Goal: Transaction & Acquisition: Download file/media

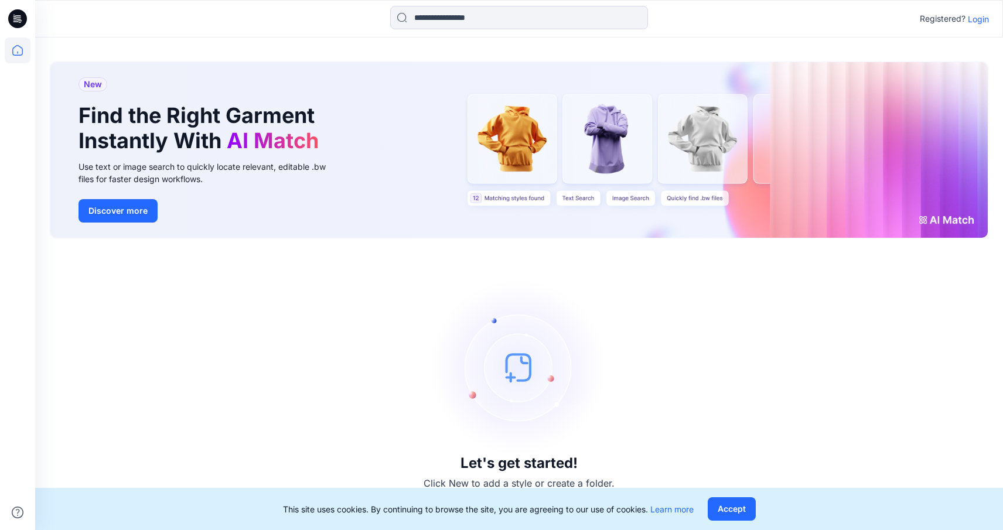
click at [985, 19] on p "Login" at bounding box center [977, 19] width 21 height 12
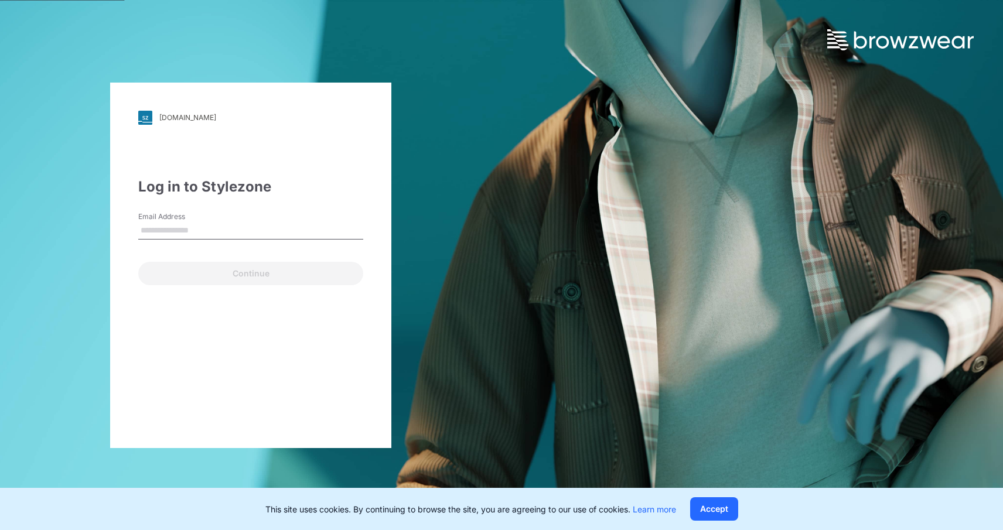
type input "**********"
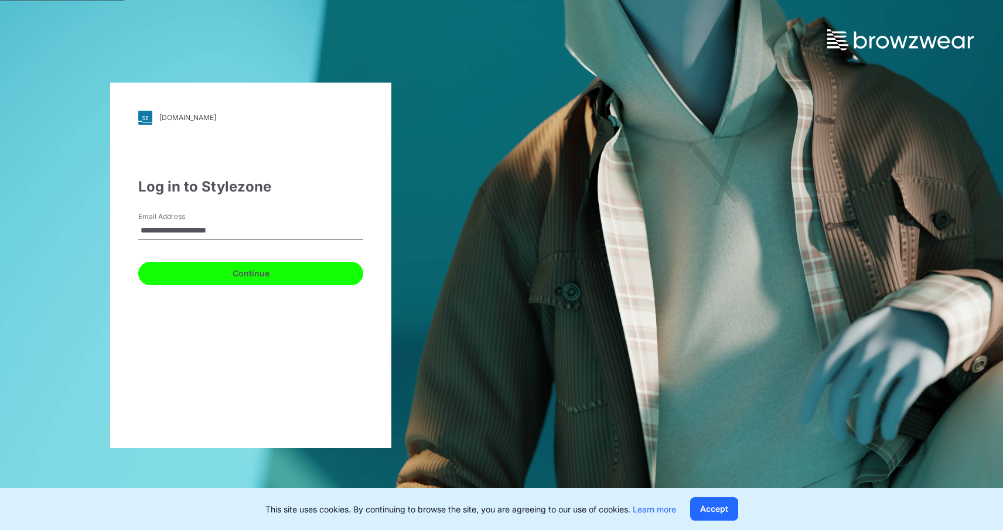
click at [283, 269] on button "Continue" at bounding box center [250, 273] width 225 height 23
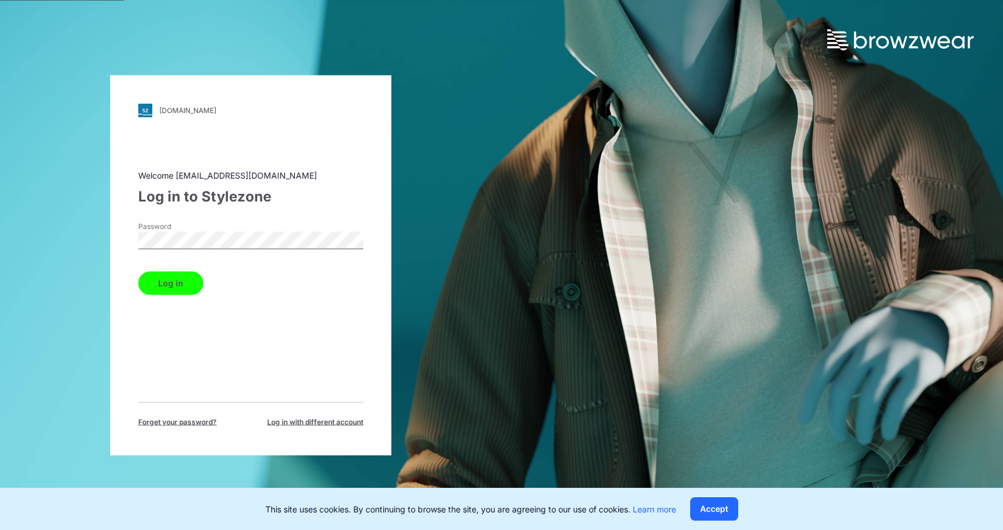
click at [183, 289] on button "Log in" at bounding box center [170, 282] width 65 height 23
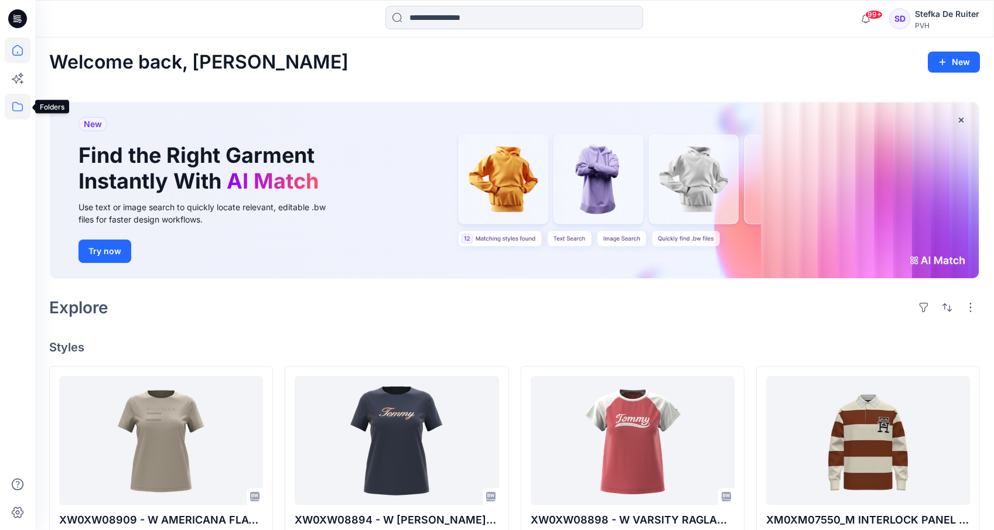
click at [14, 110] on icon at bounding box center [17, 106] width 11 height 9
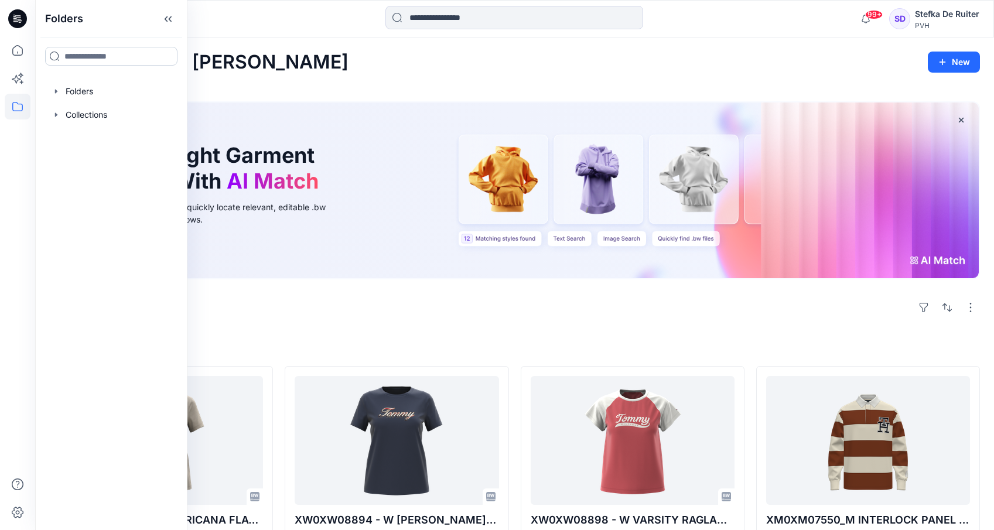
click at [92, 59] on input at bounding box center [111, 56] width 132 height 19
type input "*******"
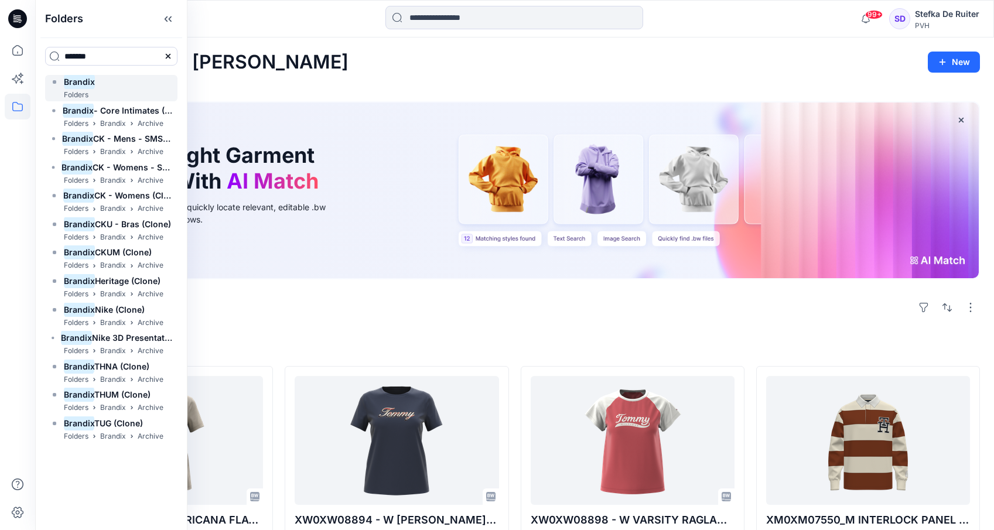
click at [98, 85] on div "Brandix Folders" at bounding box center [111, 88] width 132 height 26
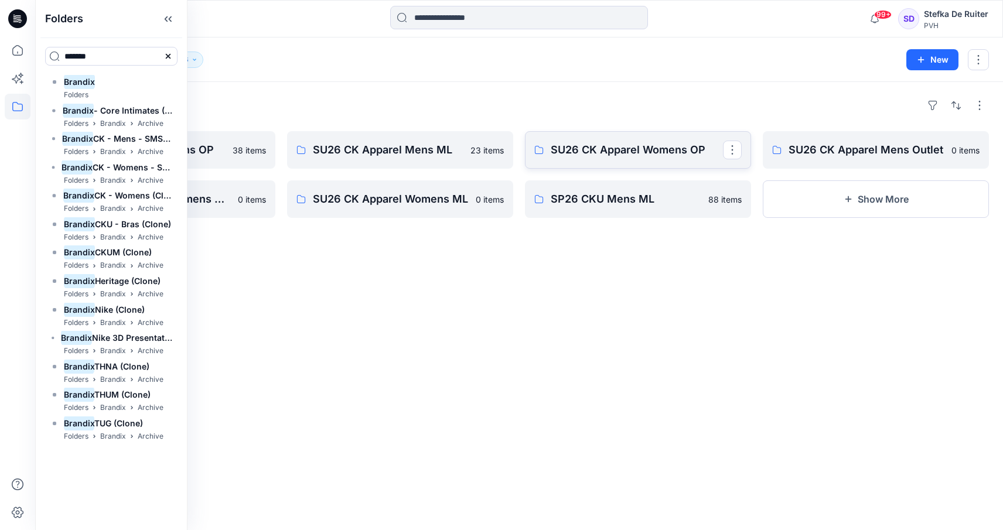
click at [633, 160] on link "SU26 CK Apparel Womens OP" at bounding box center [638, 149] width 226 height 37
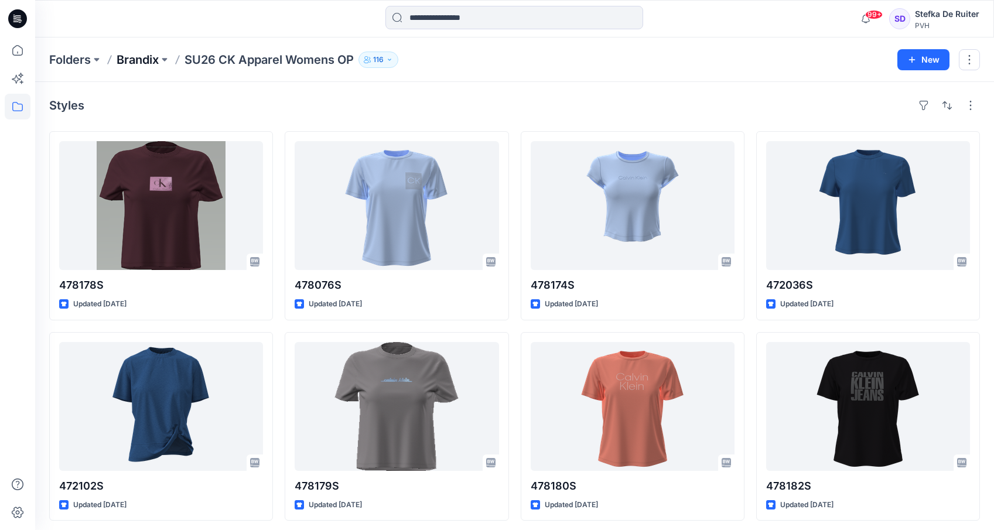
click at [136, 62] on p "Brandix" at bounding box center [138, 60] width 42 height 16
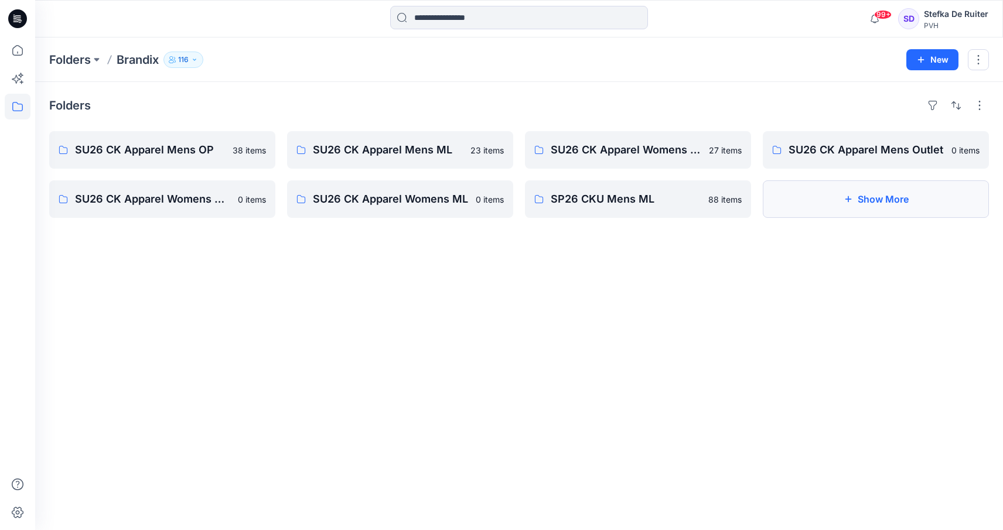
click at [864, 193] on button "Show More" at bounding box center [875, 198] width 226 height 37
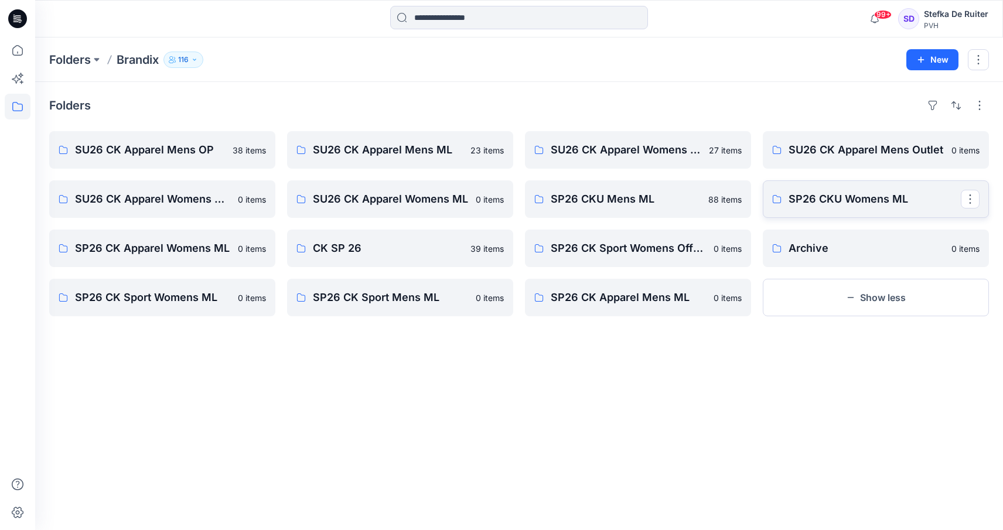
click at [919, 202] on p "SP26 CKU Womens ML" at bounding box center [874, 199] width 172 height 16
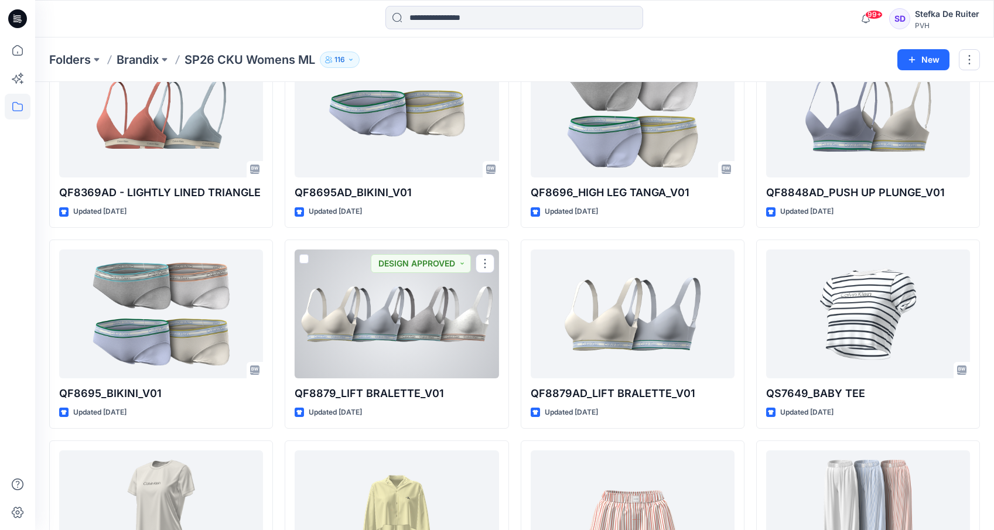
scroll to position [2138, 0]
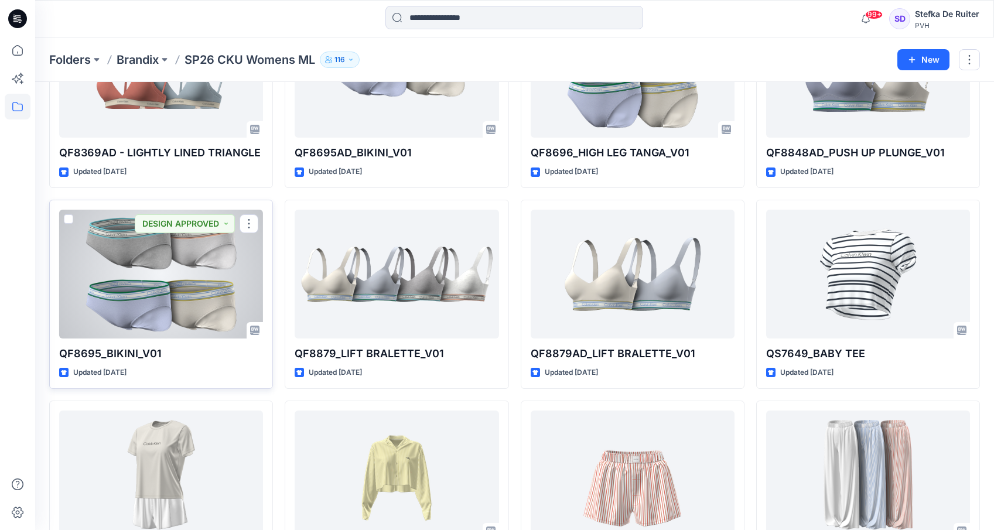
click at [187, 276] on div at bounding box center [161, 274] width 204 height 129
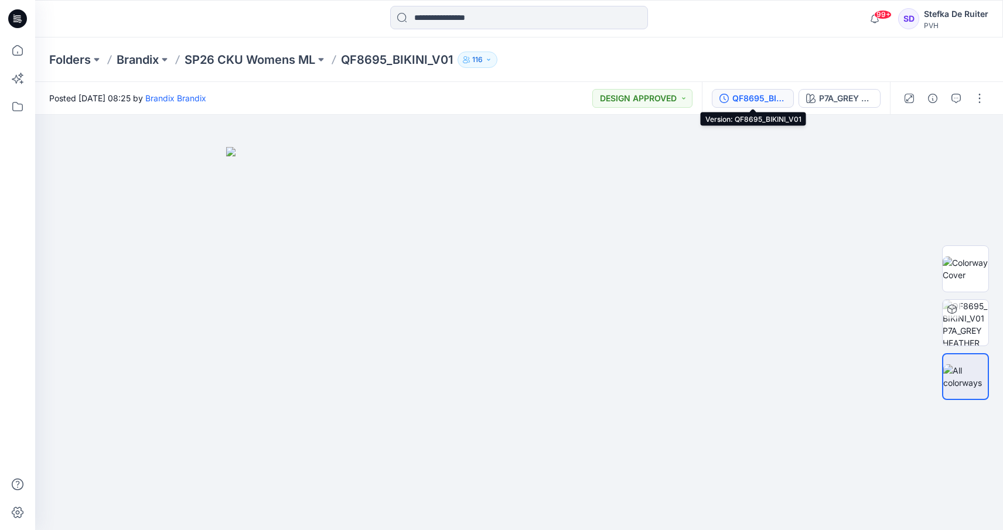
click at [765, 95] on div "QF8695_BIKINI_V01" at bounding box center [759, 98] width 54 height 13
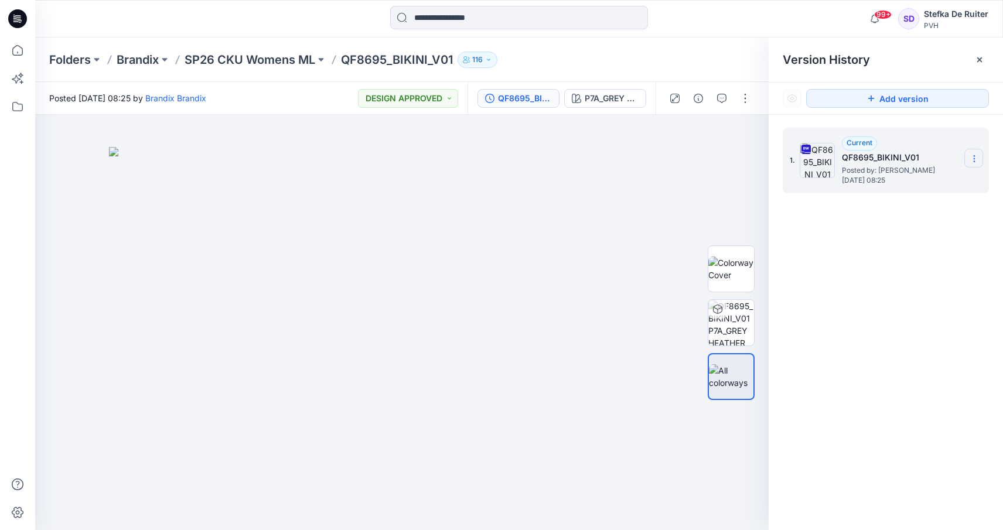
click at [973, 156] on icon at bounding box center [973, 158] width 9 height 9
click at [937, 191] on div "Download Source BW File" at bounding box center [911, 181] width 136 height 23
